Goal: Find contact information: Find contact information

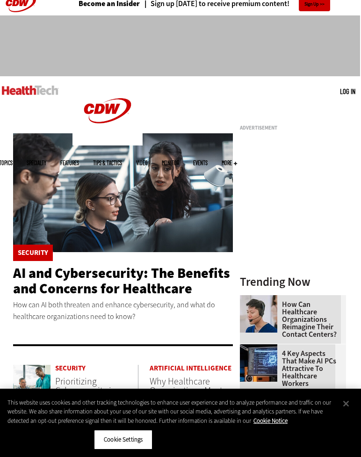
scroll to position [0, 1]
